Goal: Information Seeking & Learning: Learn about a topic

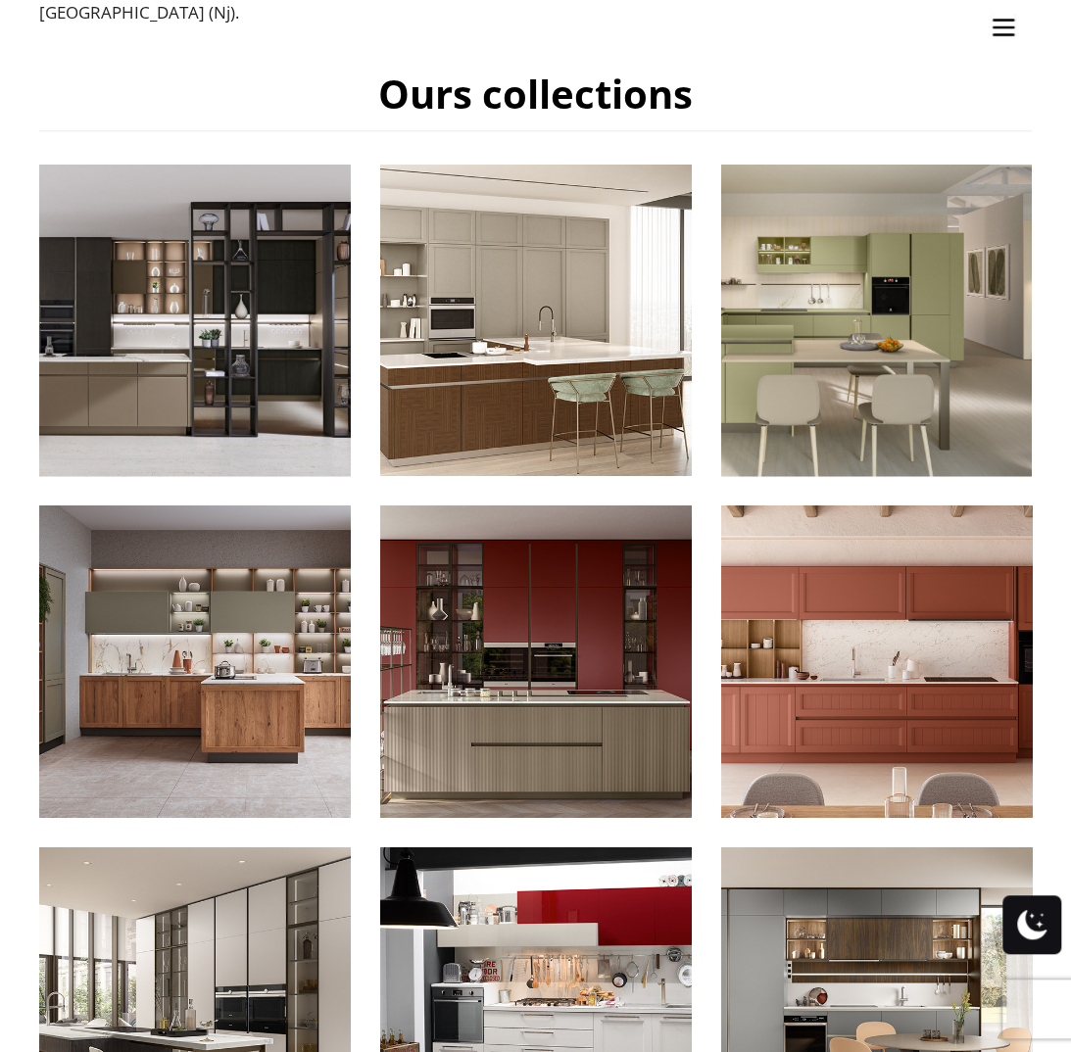
scroll to position [980, 0]
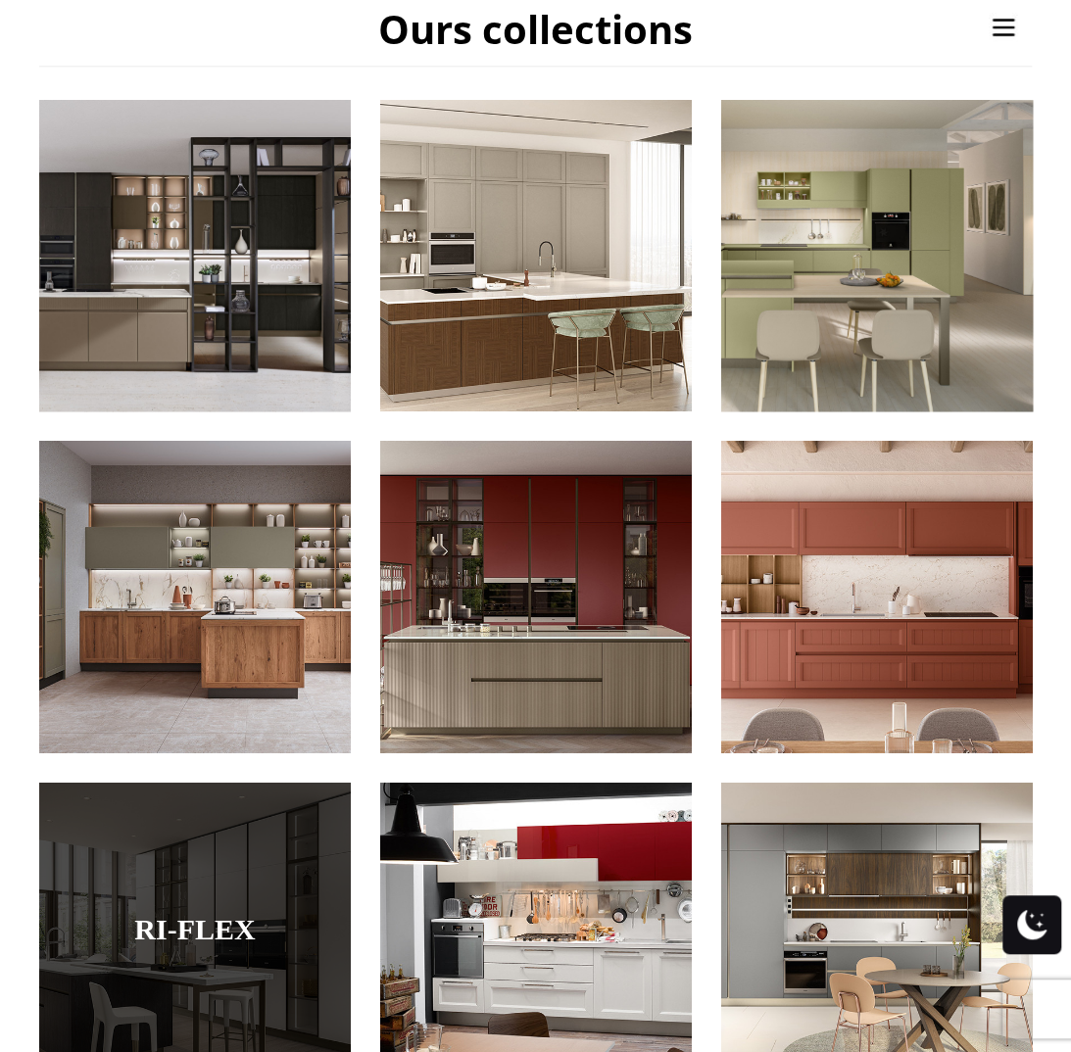
click at [196, 853] on div at bounding box center [195, 938] width 312 height 312
click at [214, 912] on link "Ri-flex" at bounding box center [195, 928] width 214 height 32
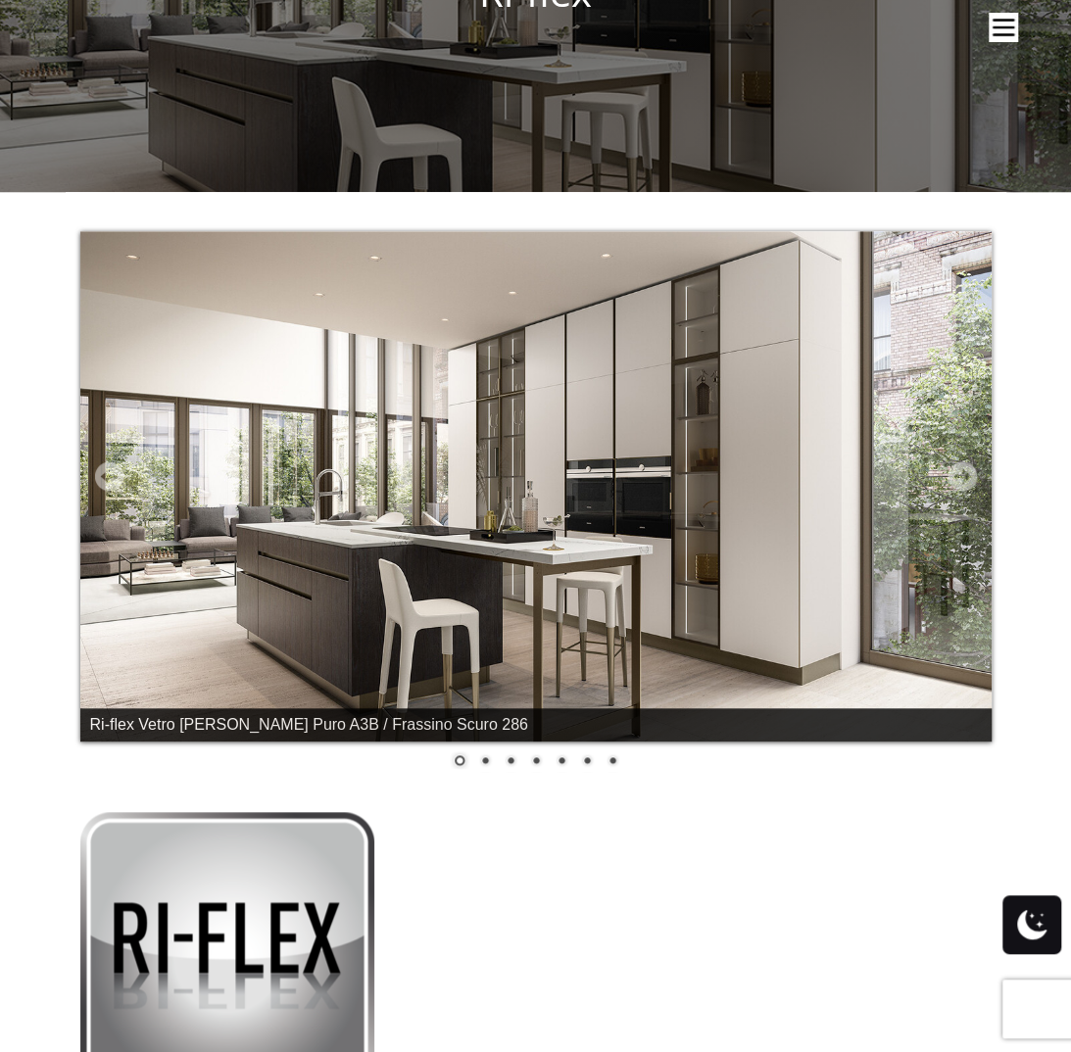
scroll to position [294, 0]
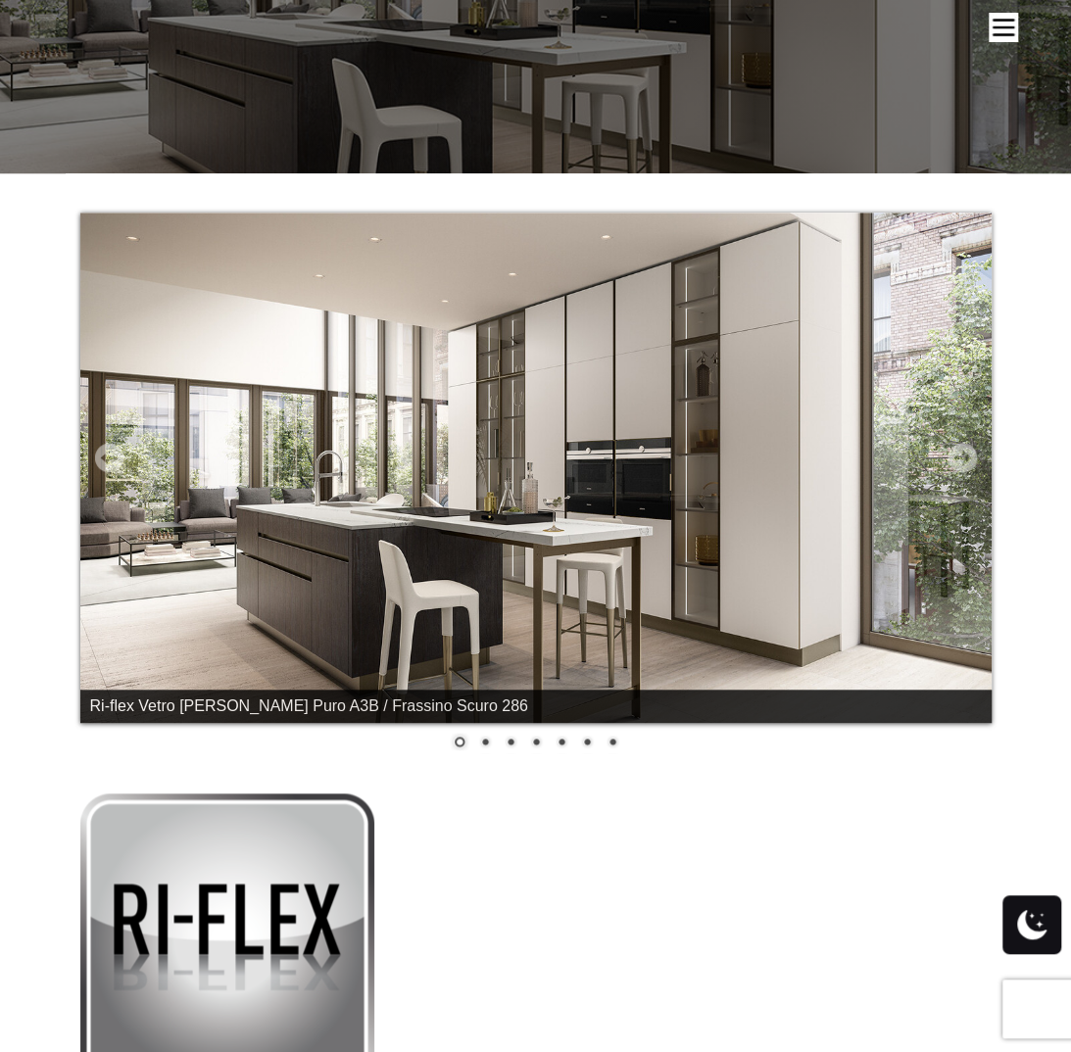
click at [968, 456] on link "Next" at bounding box center [961, 457] width 29 height 29
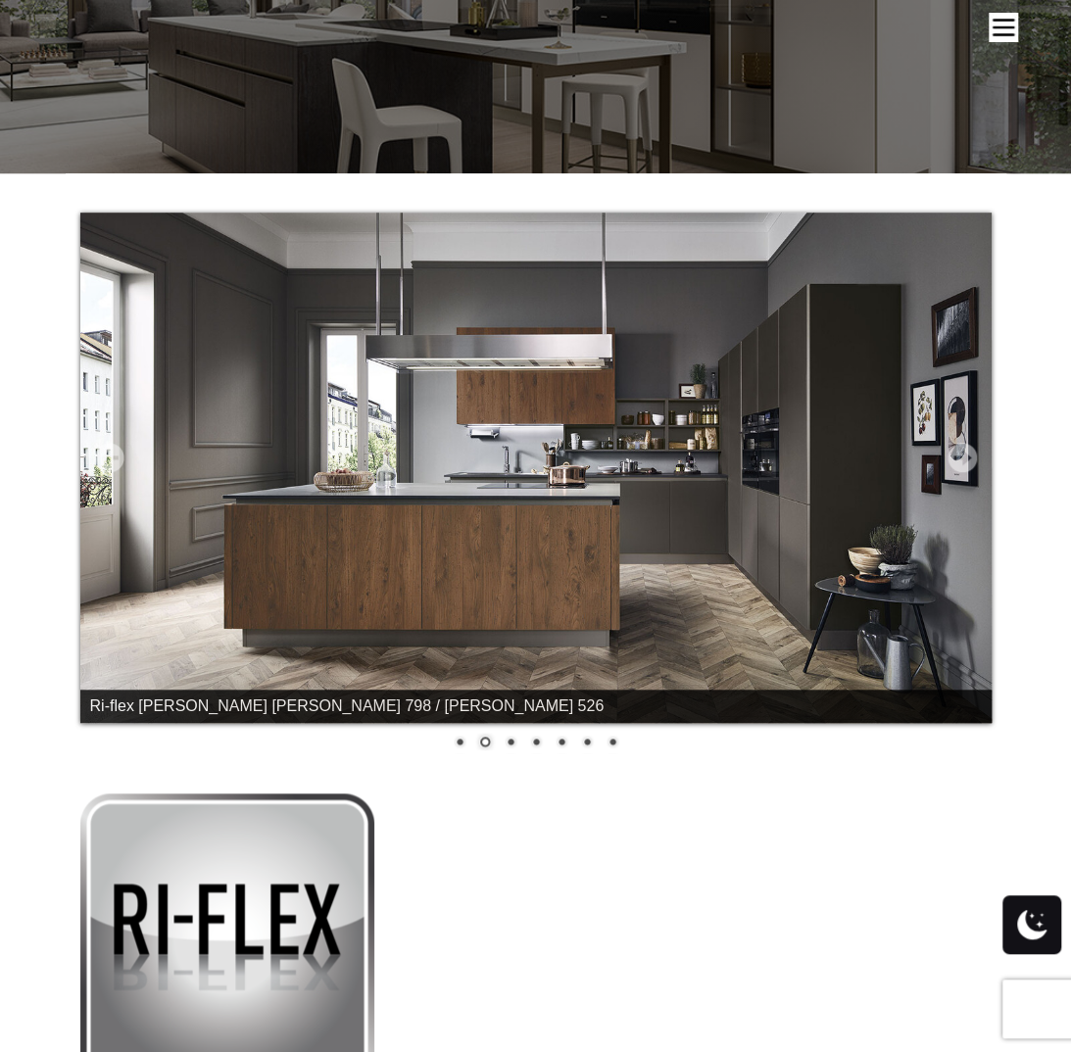
click at [968, 456] on link "Next" at bounding box center [961, 457] width 29 height 29
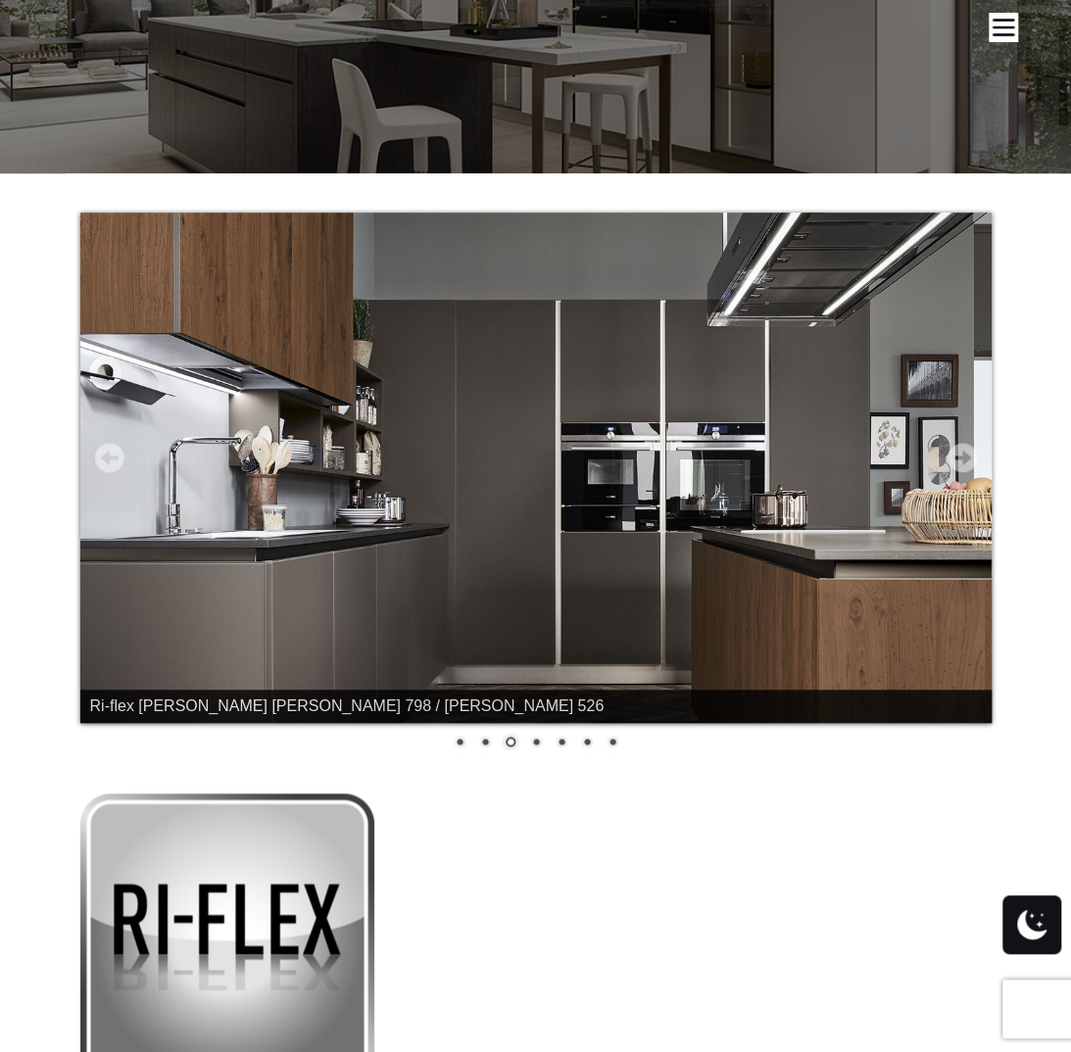
click at [964, 455] on link "Next" at bounding box center [961, 457] width 29 height 29
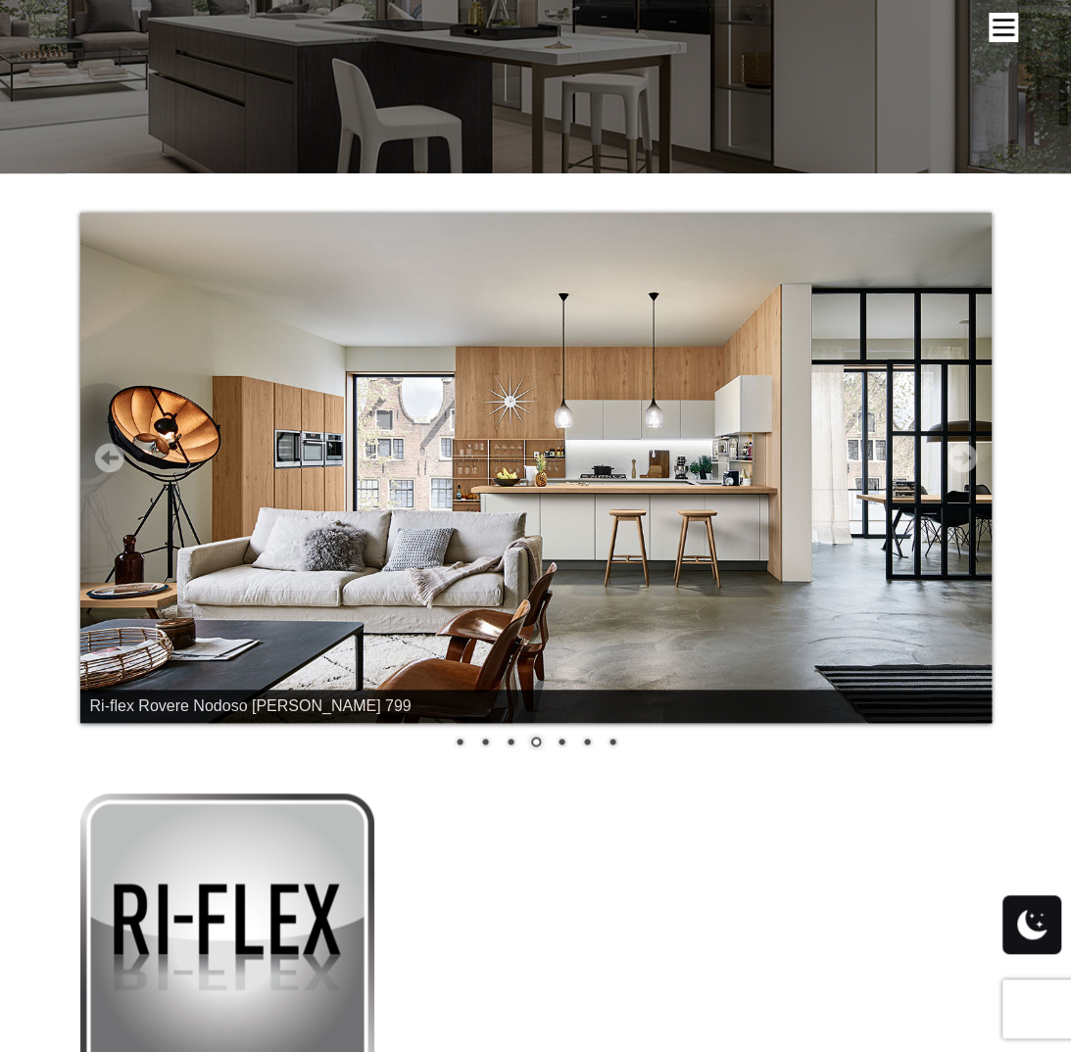
click at [964, 455] on link "Next" at bounding box center [961, 457] width 29 height 29
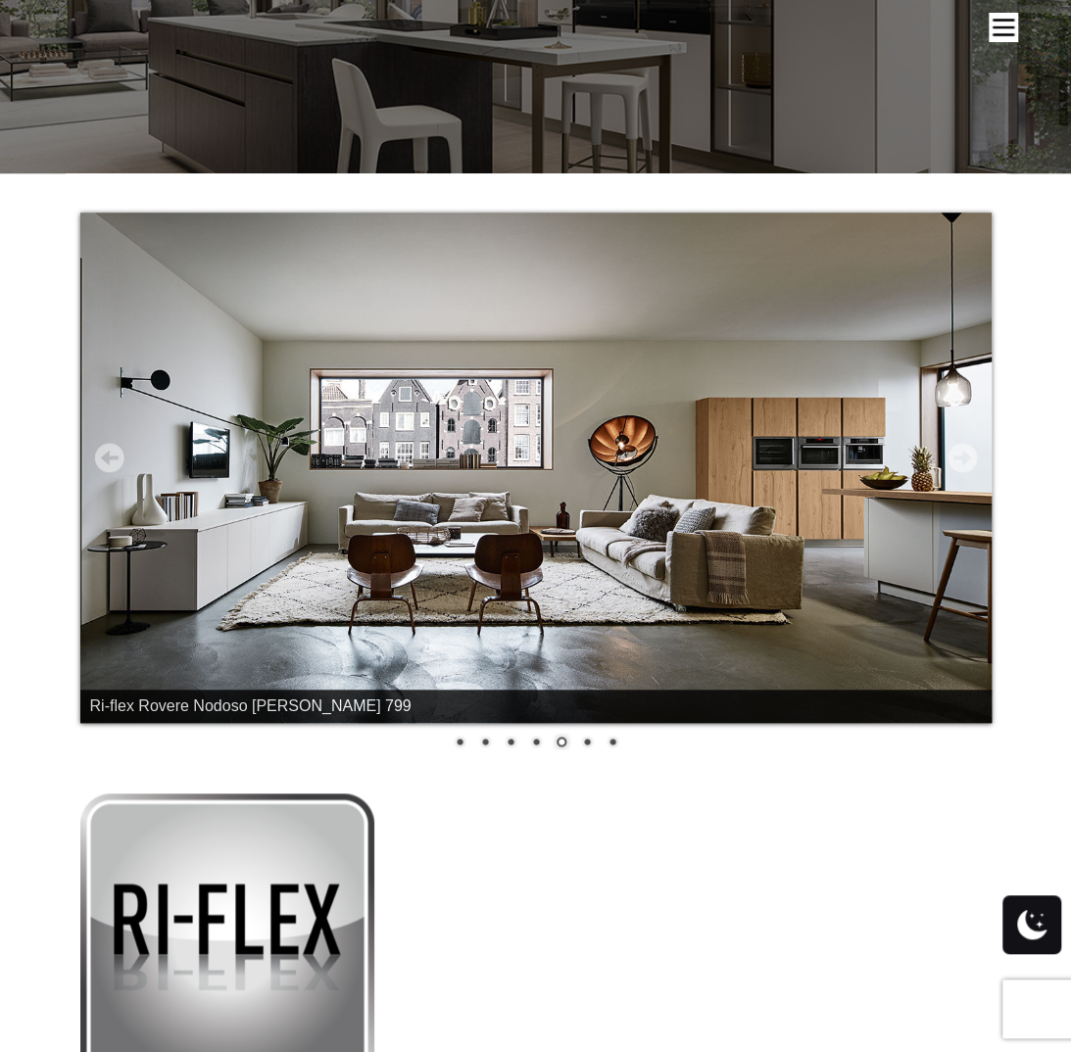
click at [964, 455] on link "Next" at bounding box center [961, 457] width 29 height 29
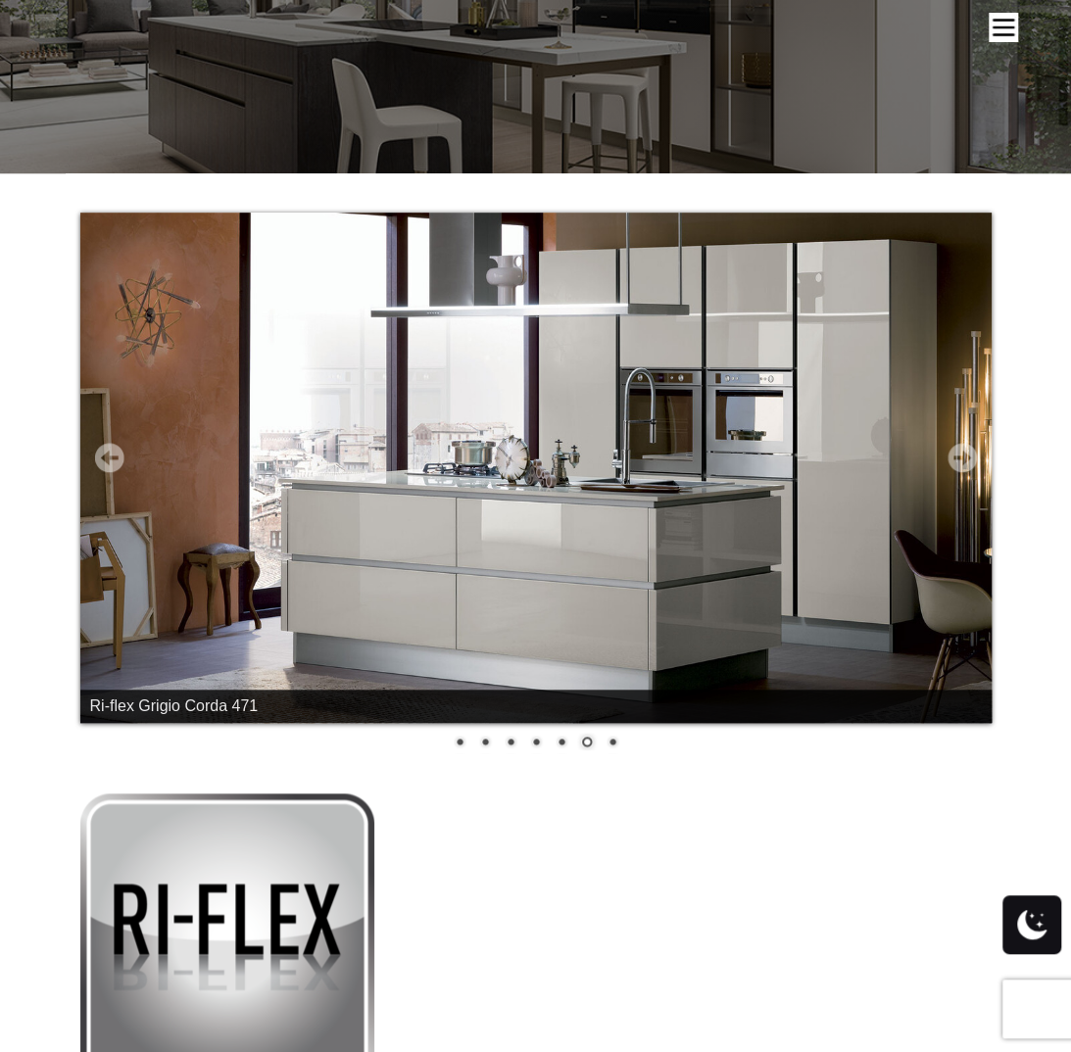
click at [964, 455] on link "Next" at bounding box center [961, 457] width 29 height 29
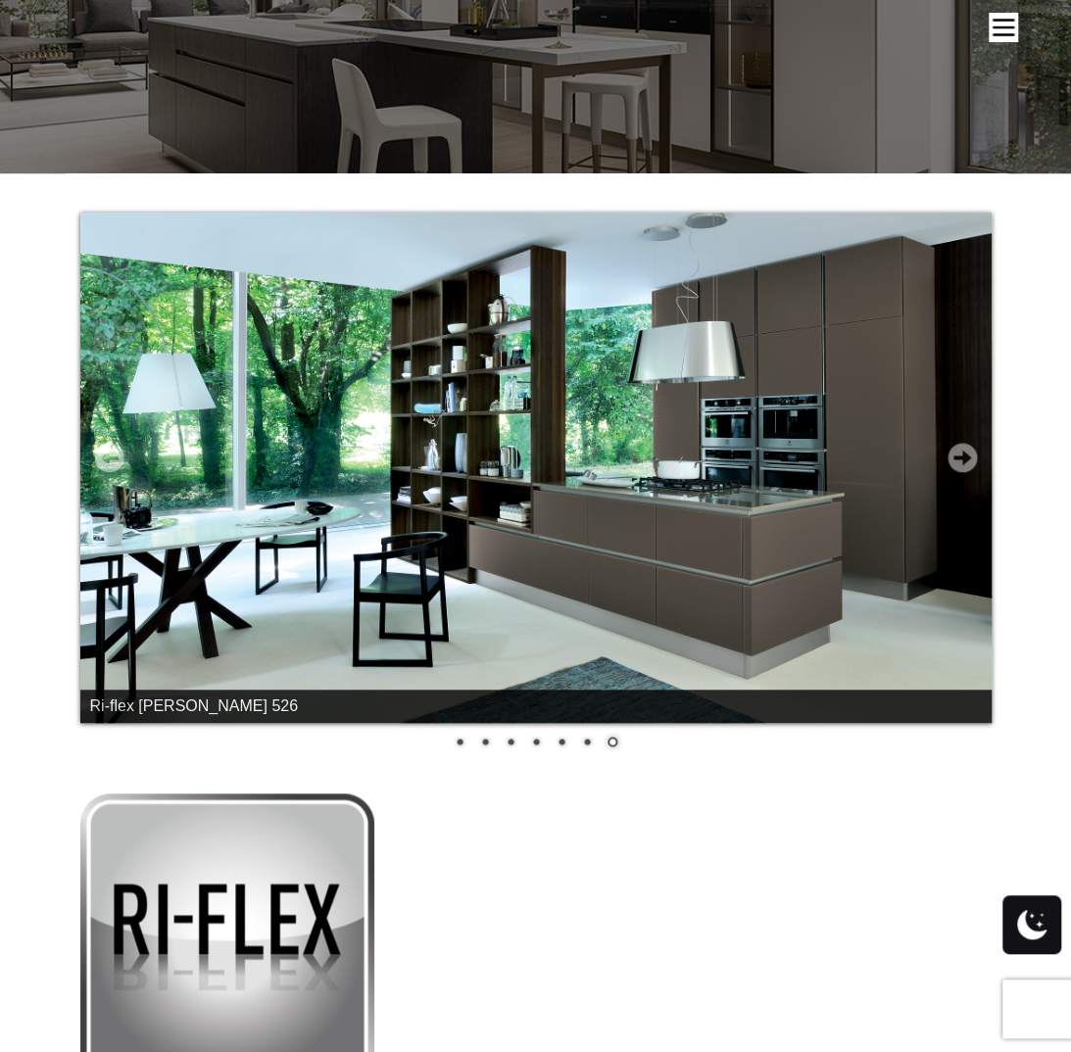
click at [964, 455] on link "Next" at bounding box center [961, 457] width 29 height 29
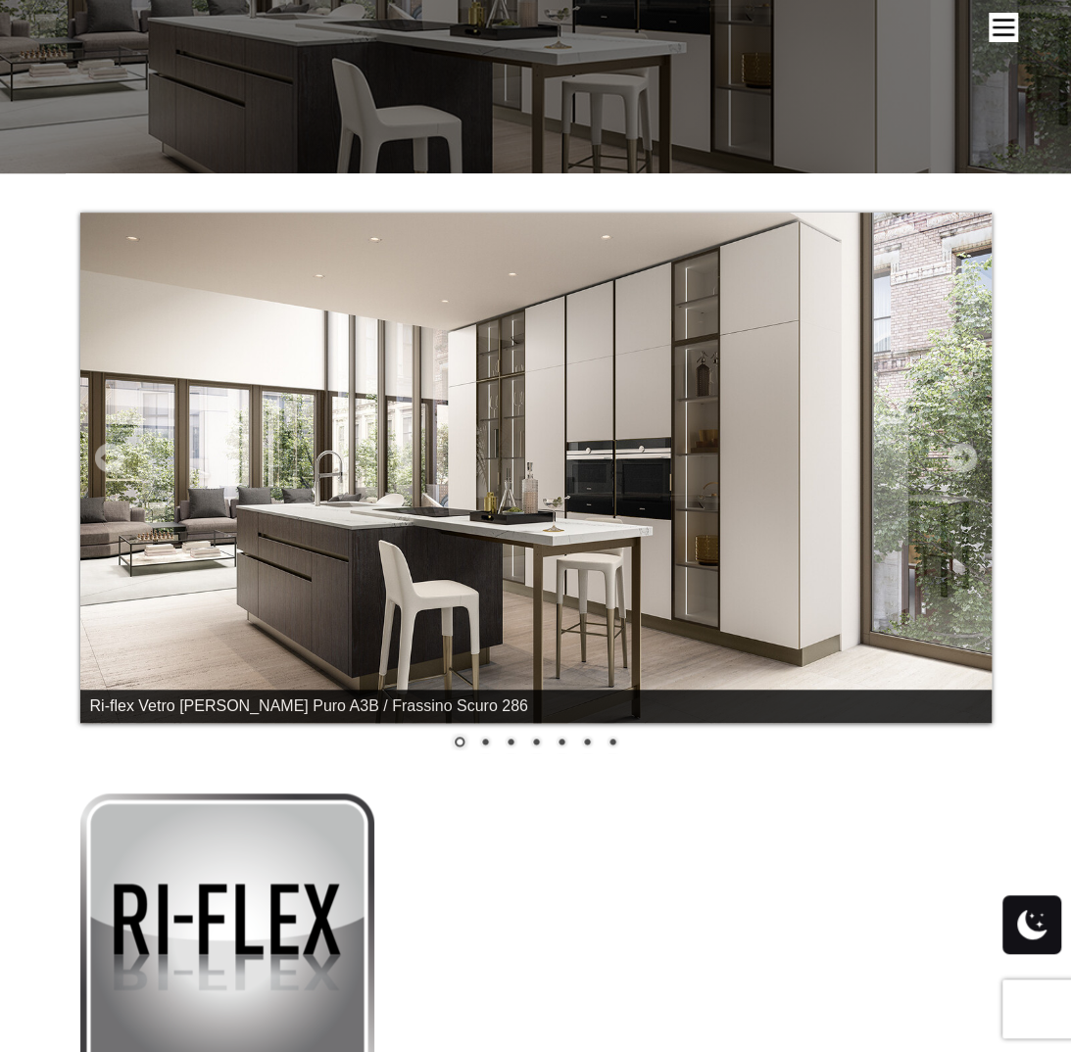
click at [713, 409] on img at bounding box center [535, 468] width 911 height 510
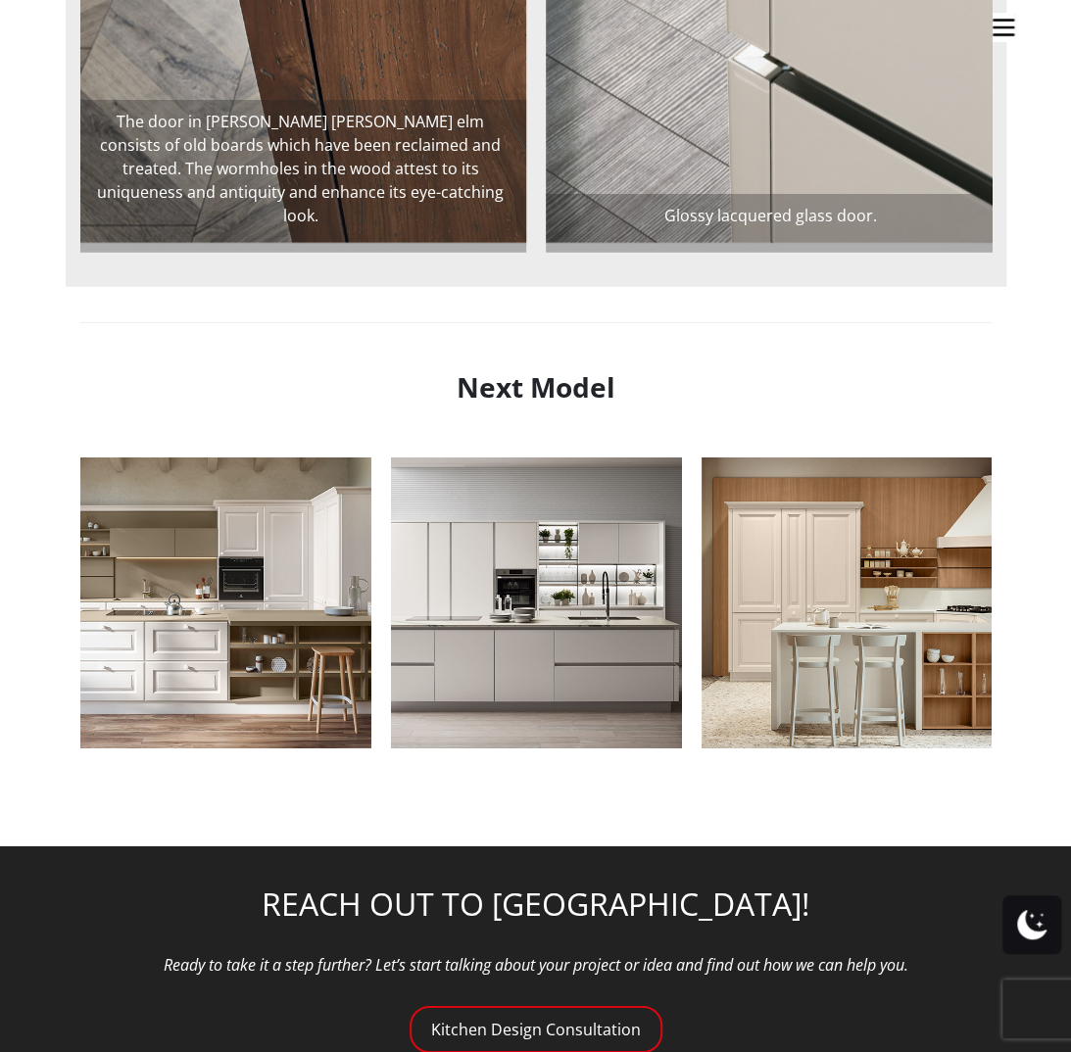
scroll to position [2253, 0]
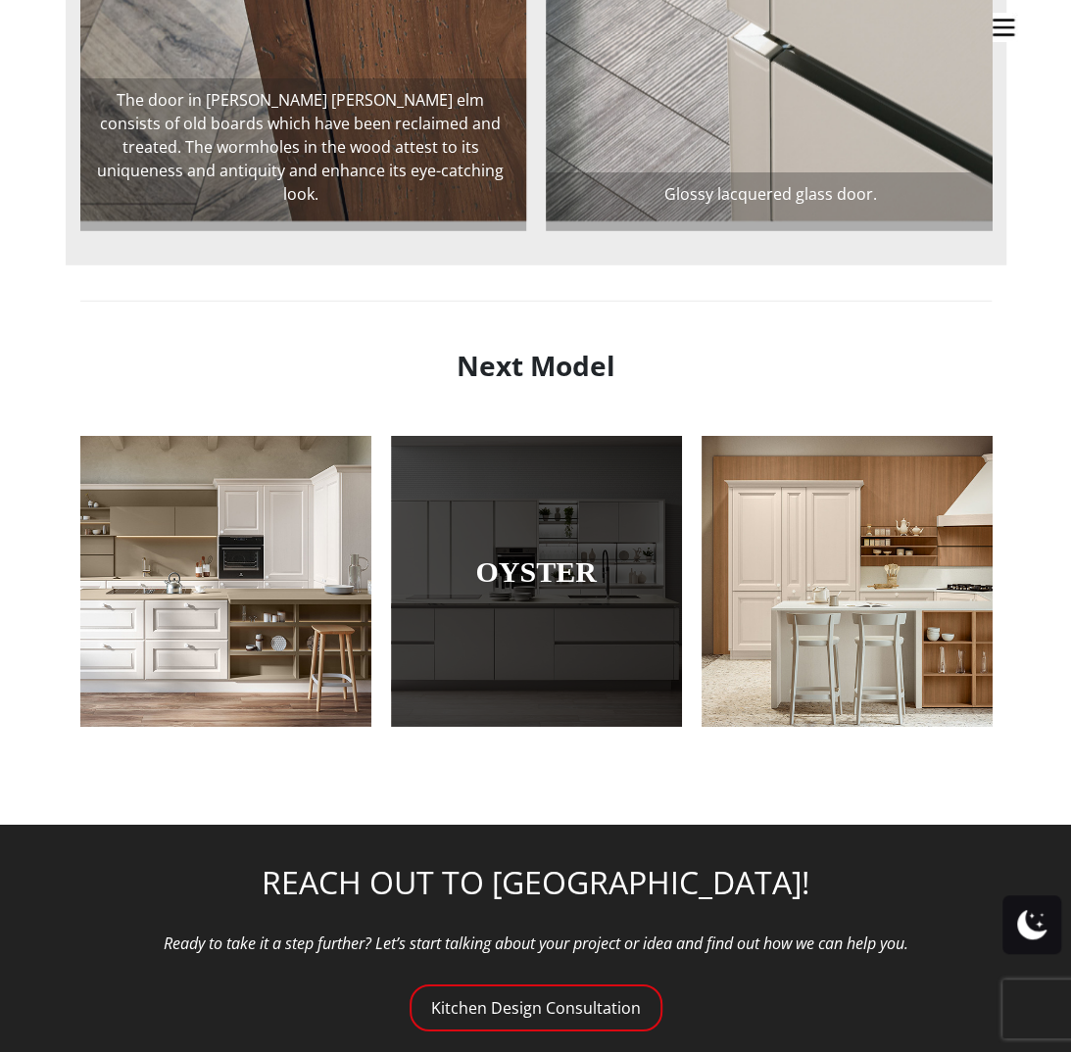
click at [508, 579] on link "Oyster" at bounding box center [536, 571] width 193 height 32
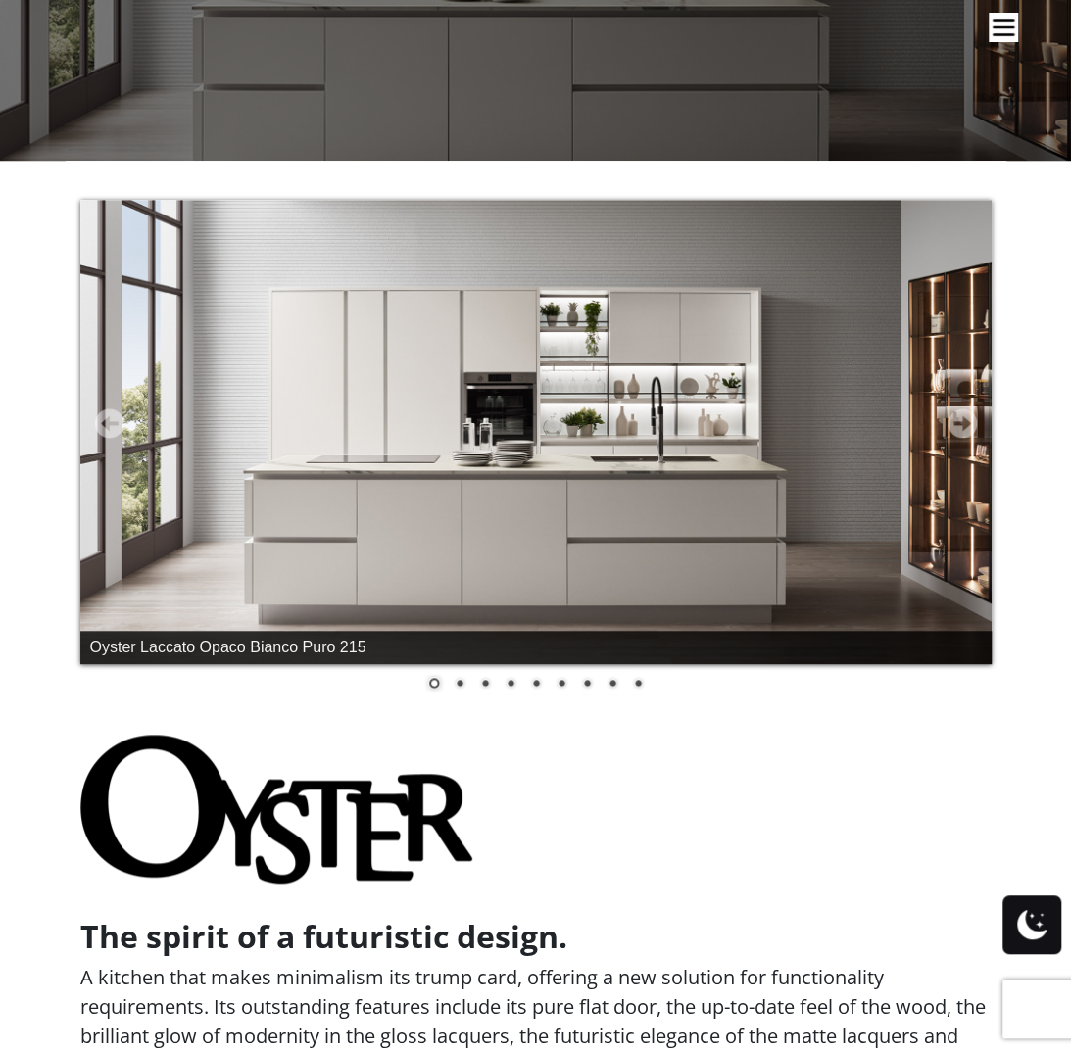
scroll to position [196, 0]
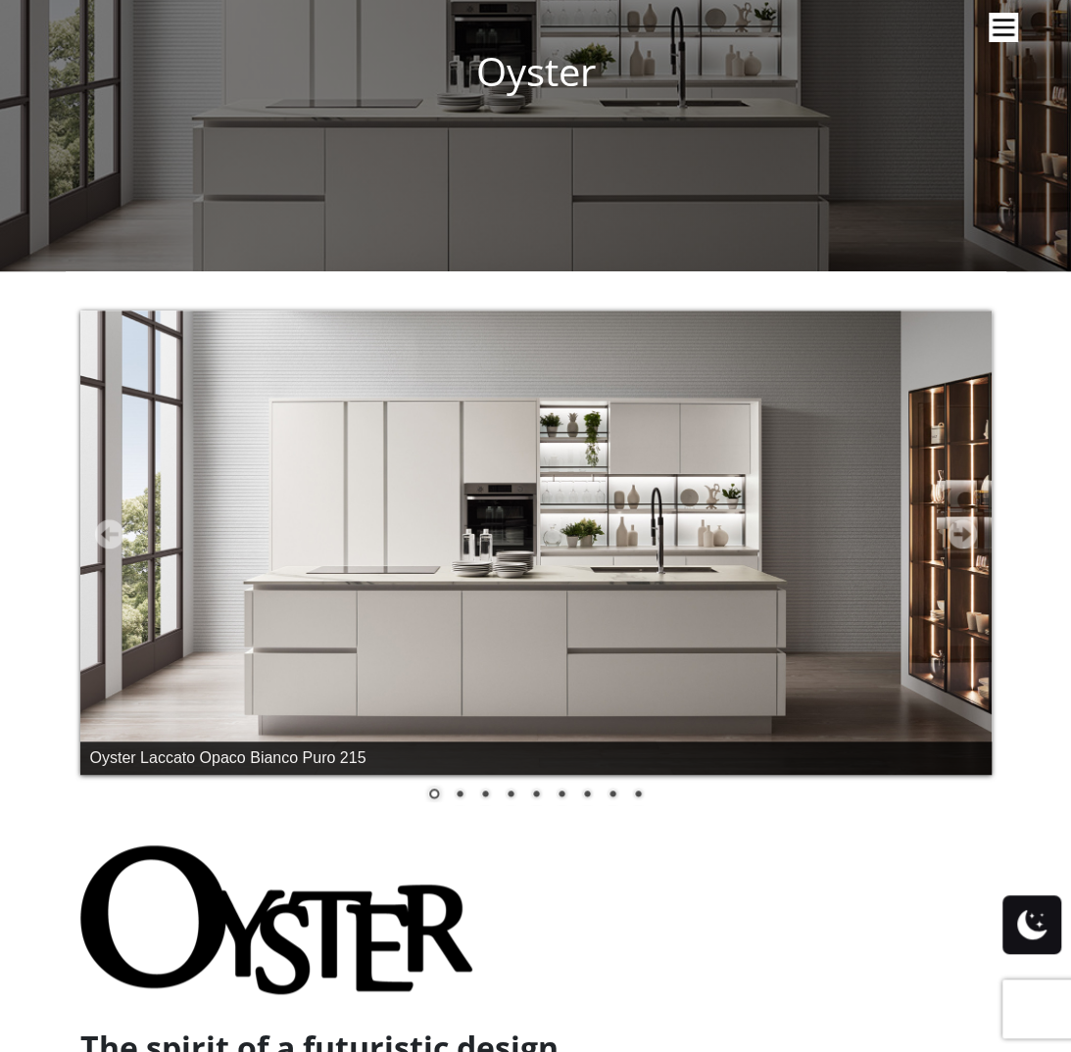
click at [962, 528] on link "Next" at bounding box center [961, 533] width 29 height 29
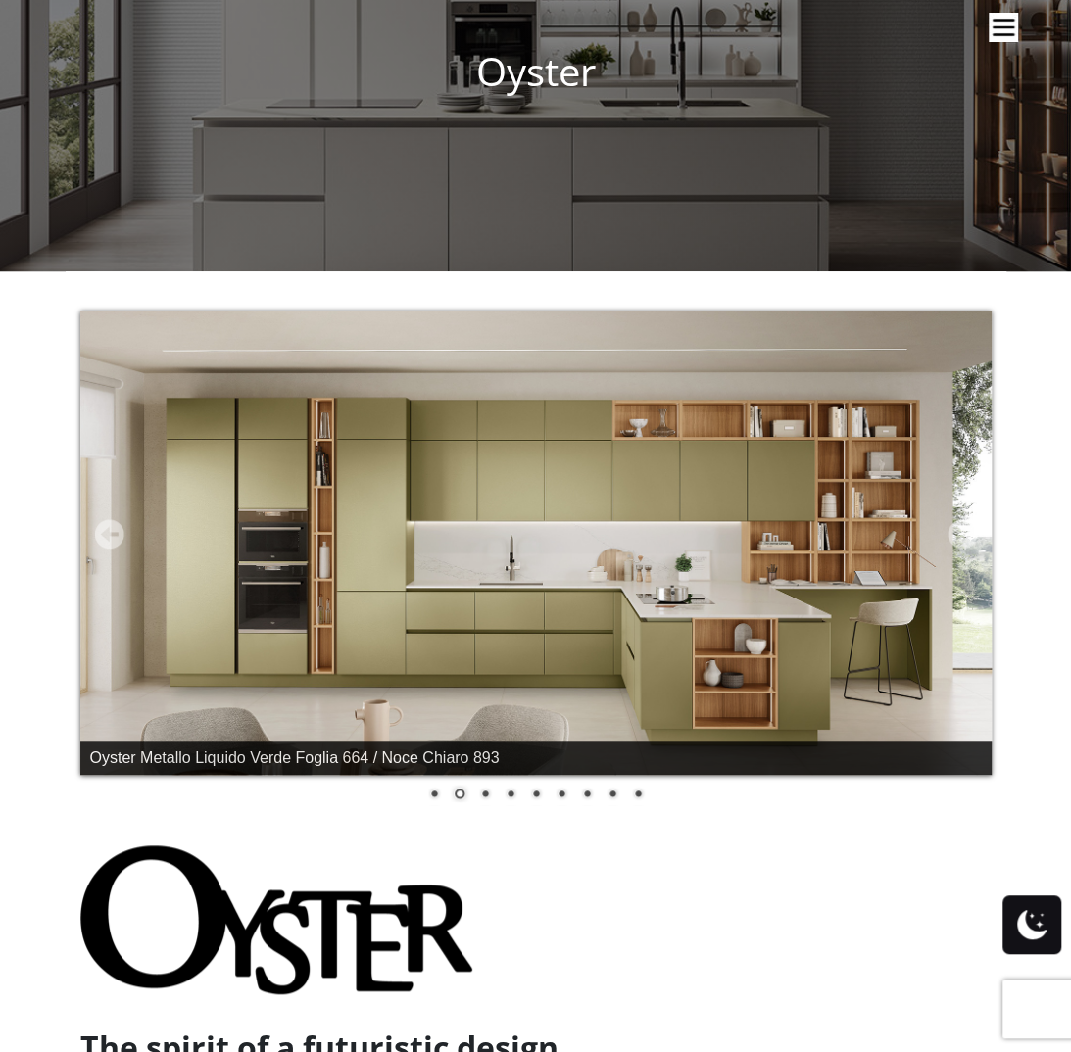
click at [962, 528] on link "Next" at bounding box center [961, 533] width 29 height 29
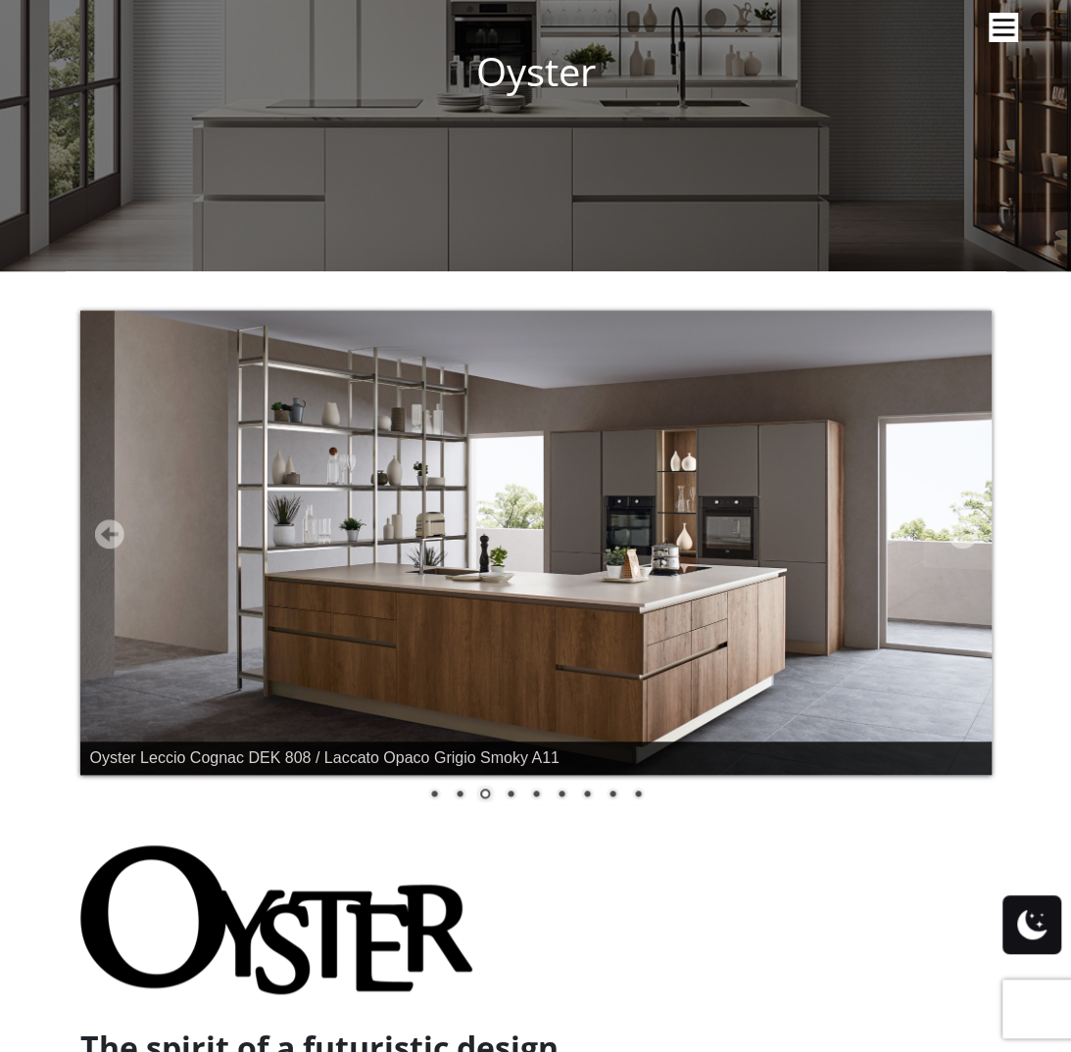
click at [963, 530] on link "Next" at bounding box center [961, 533] width 29 height 29
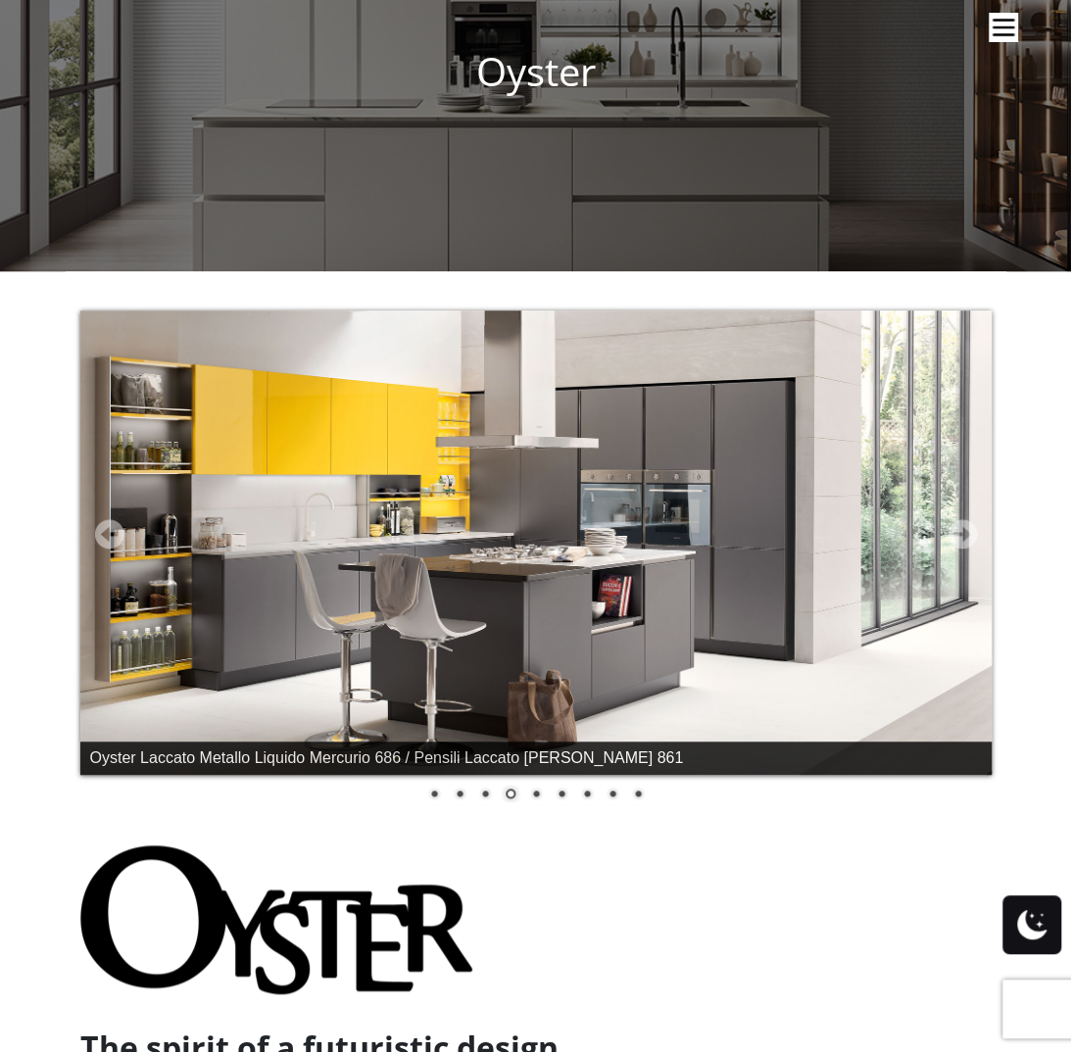
click at [963, 530] on link "Next" at bounding box center [961, 533] width 29 height 29
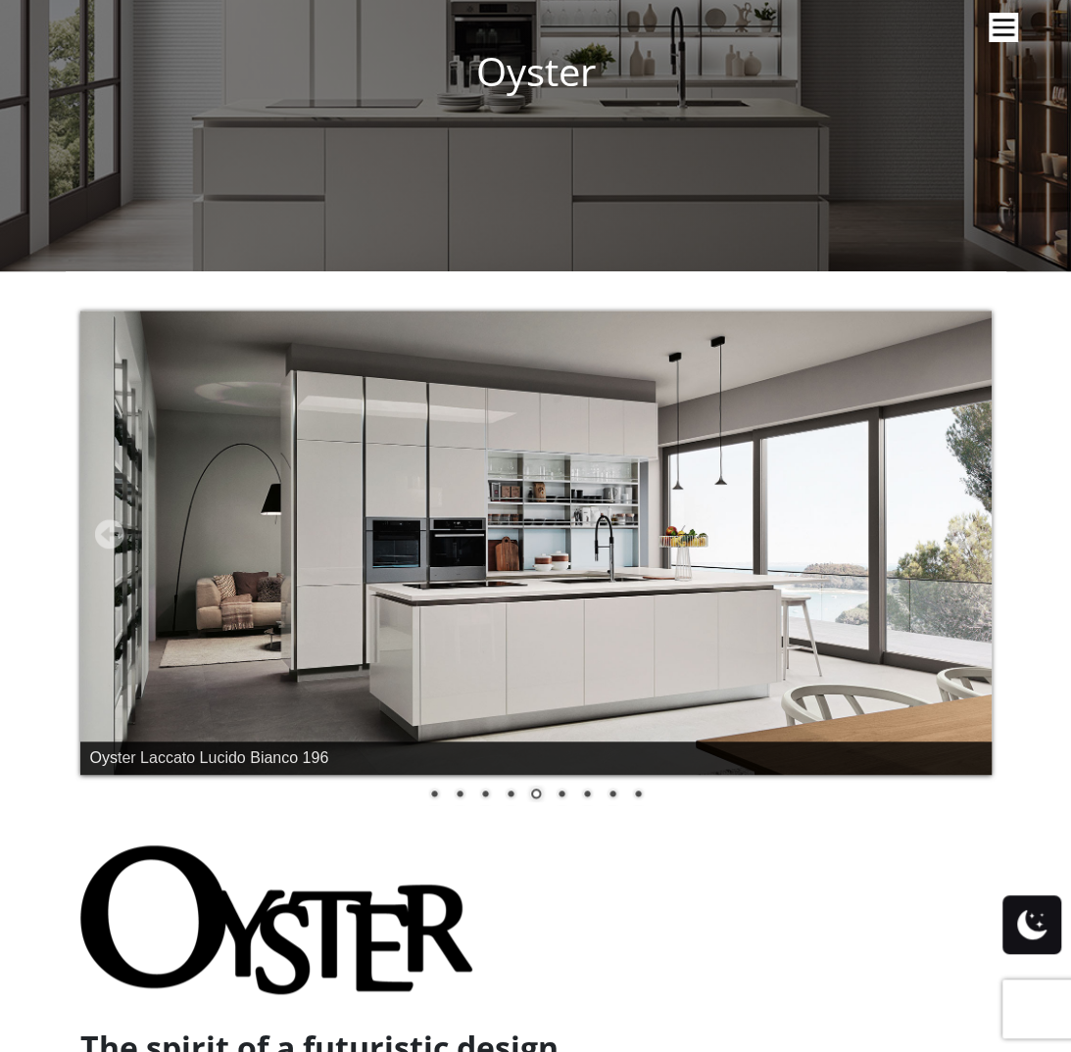
click at [963, 530] on link "Next" at bounding box center [961, 533] width 29 height 29
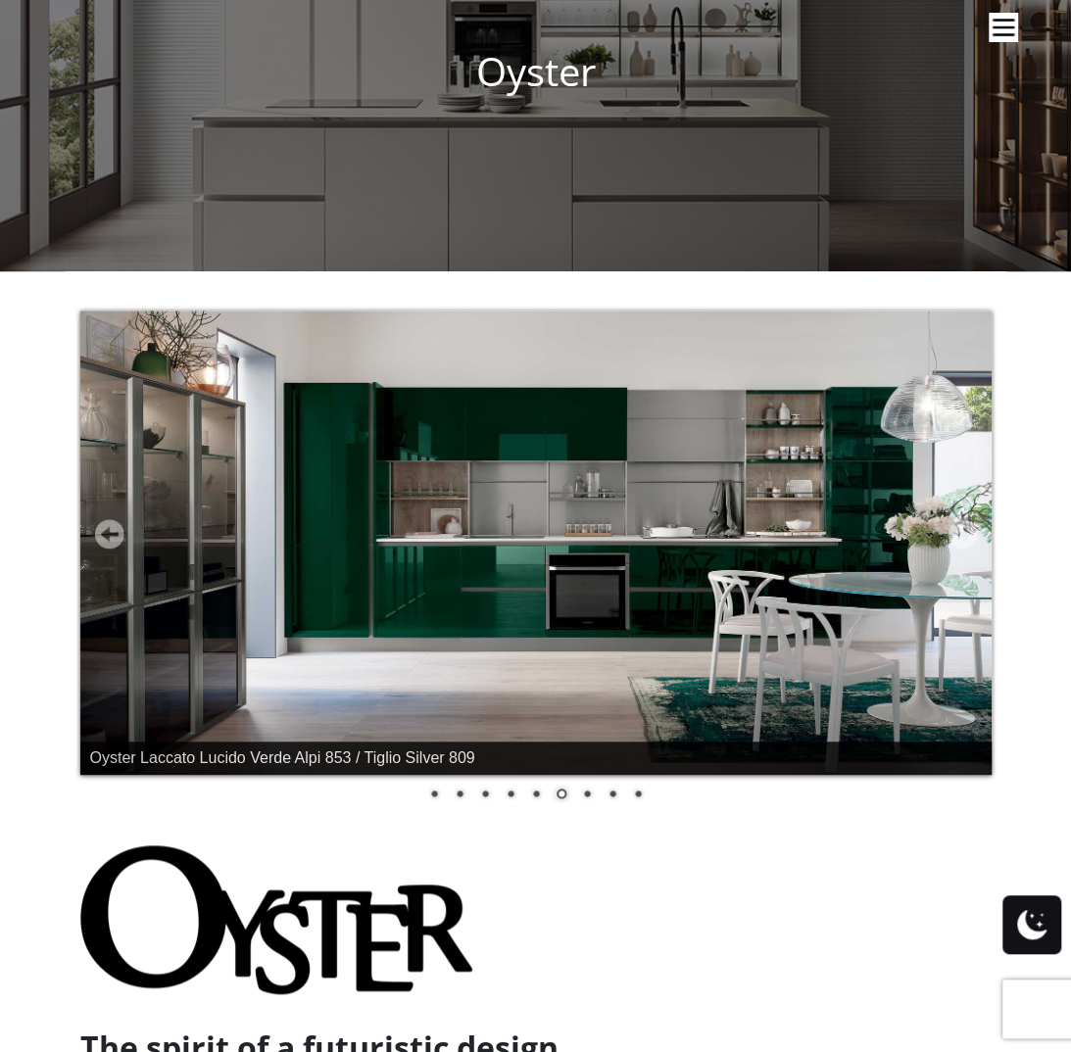
click at [960, 530] on link "Next" at bounding box center [961, 533] width 29 height 29
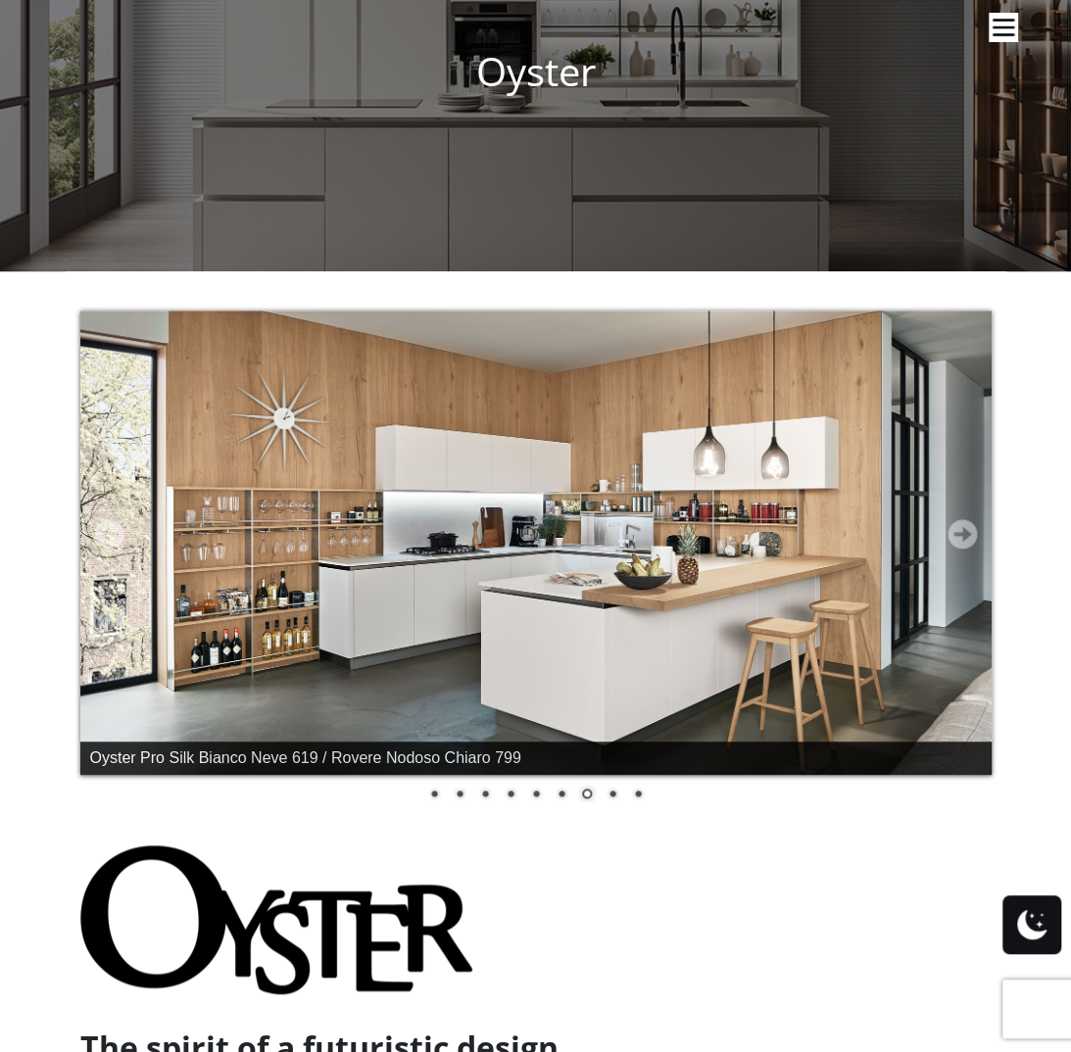
click at [960, 530] on link "Next" at bounding box center [961, 533] width 29 height 29
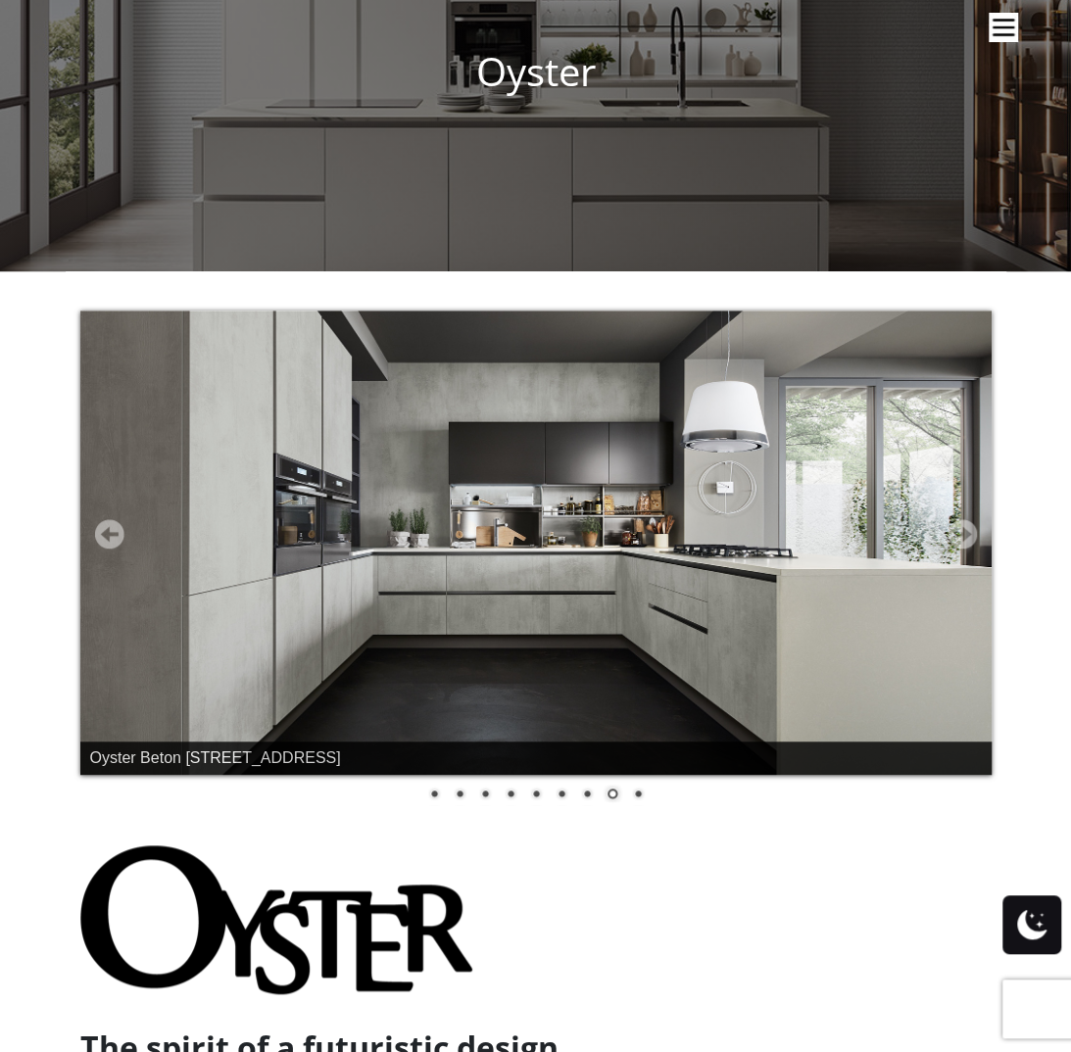
click at [966, 536] on link "Next" at bounding box center [961, 533] width 29 height 29
